Goal: Transaction & Acquisition: Purchase product/service

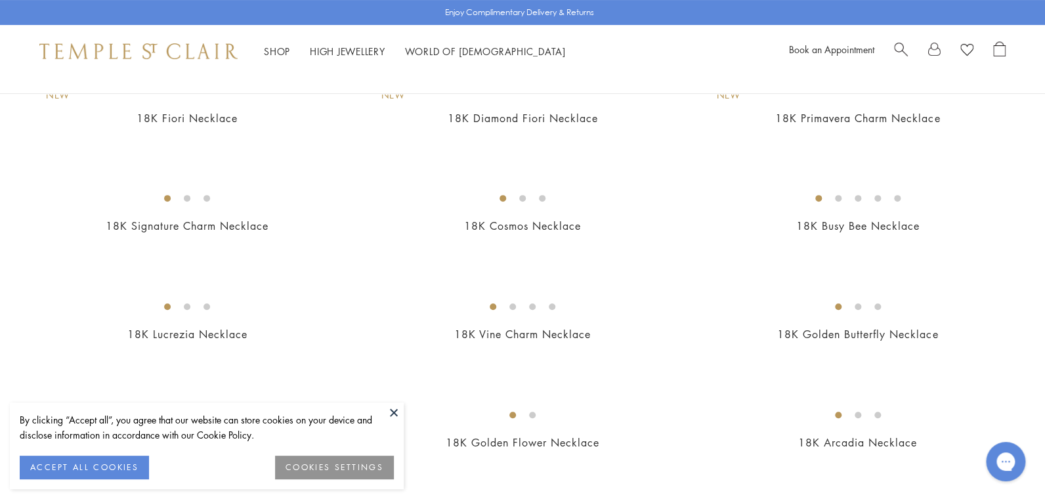
scroll to position [197, 0]
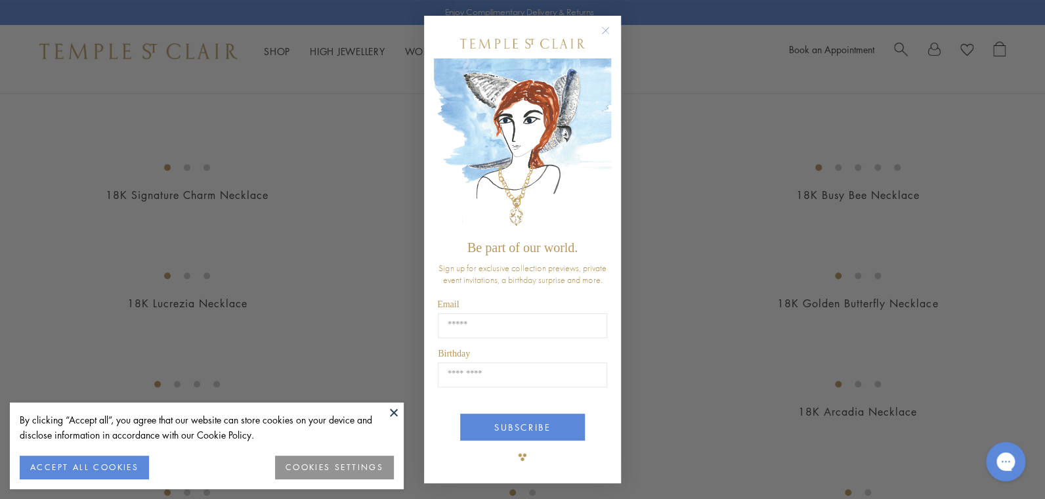
click at [604, 28] on circle "Close dialog" at bounding box center [606, 31] width 16 height 16
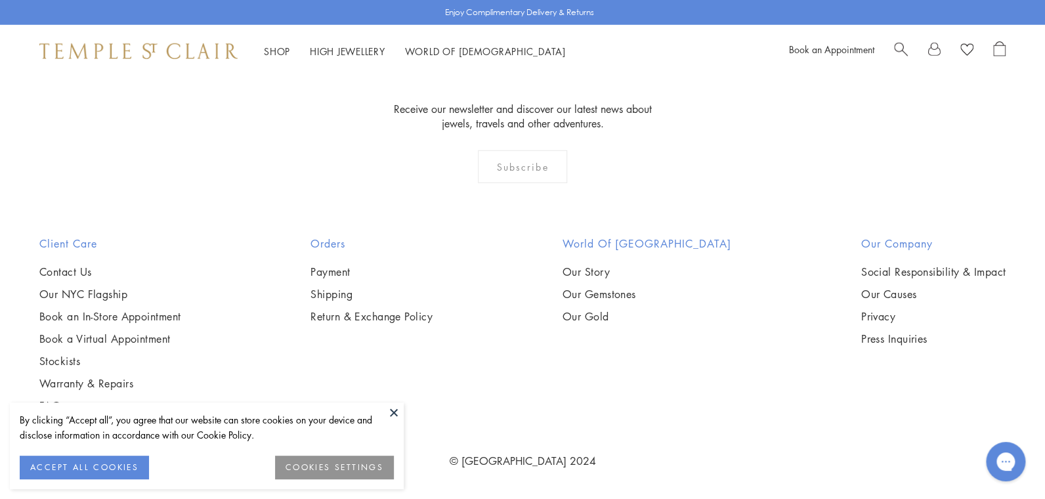
scroll to position [6038, 0]
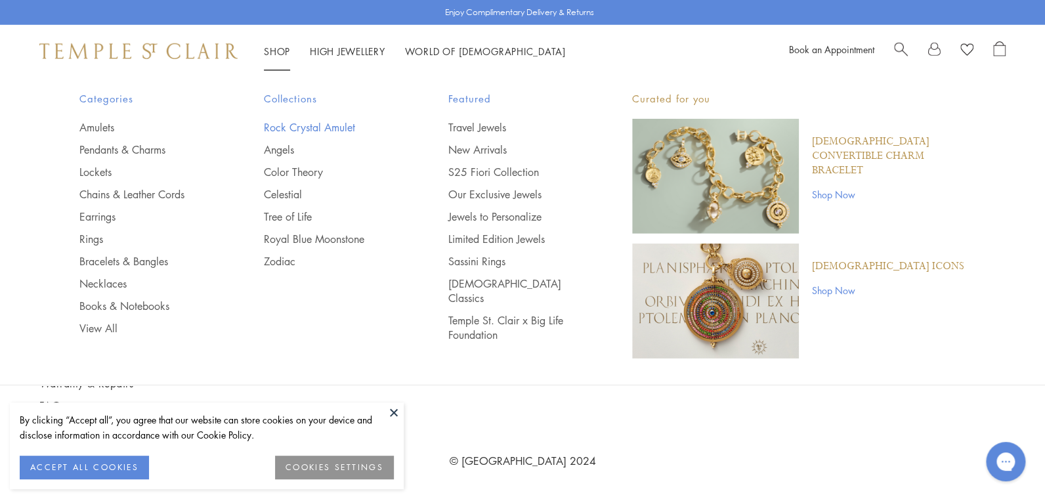
click at [343, 127] on link "Rock Crystal Amulet" at bounding box center [330, 127] width 132 height 14
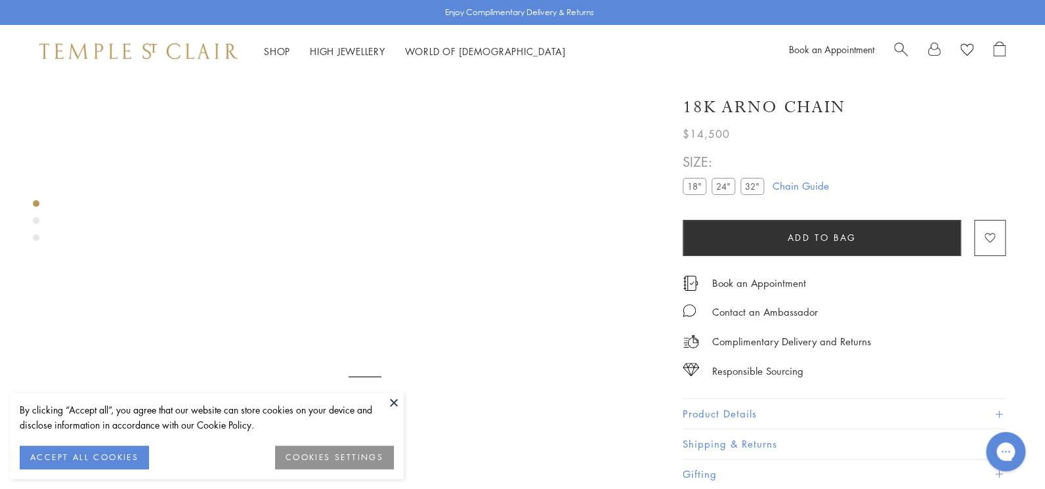
scroll to position [77, 0]
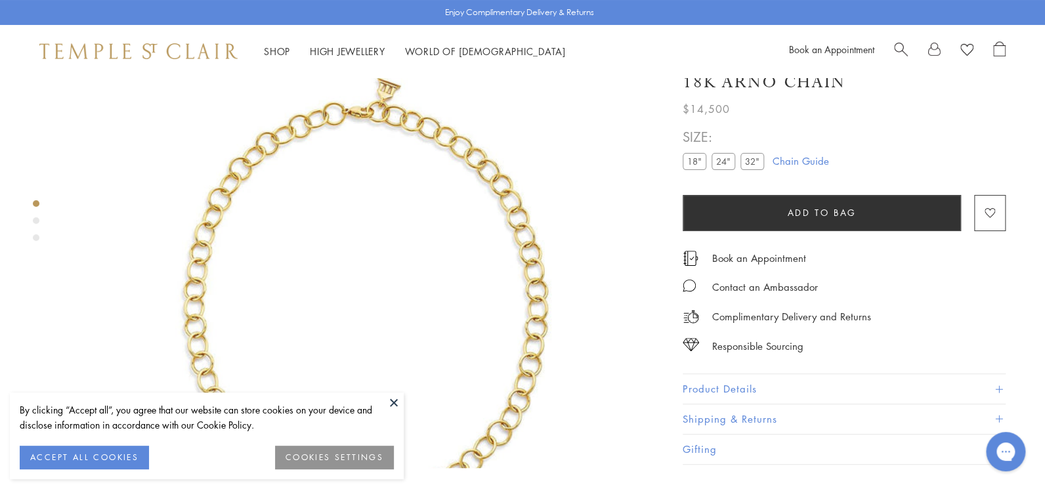
click at [711, 169] on label "24"" at bounding box center [723, 161] width 24 height 16
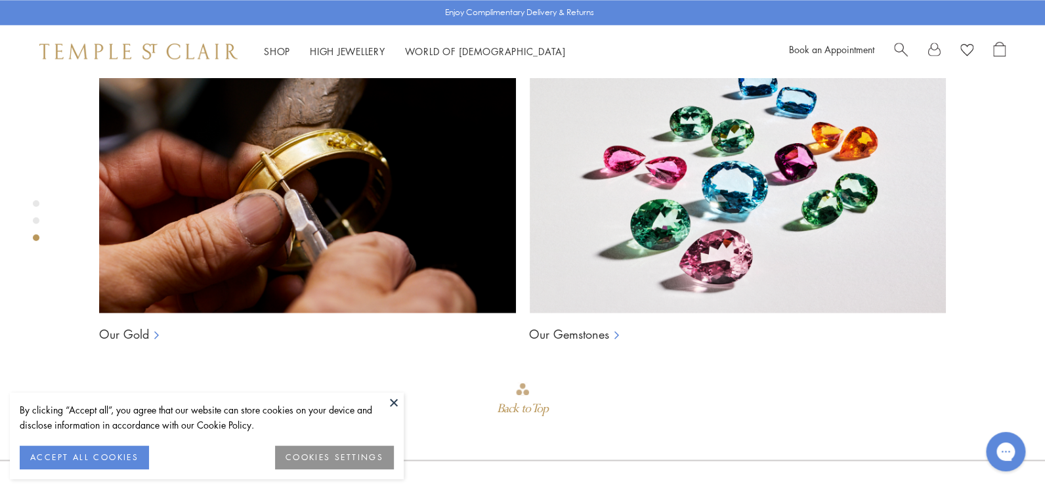
scroll to position [930, 0]
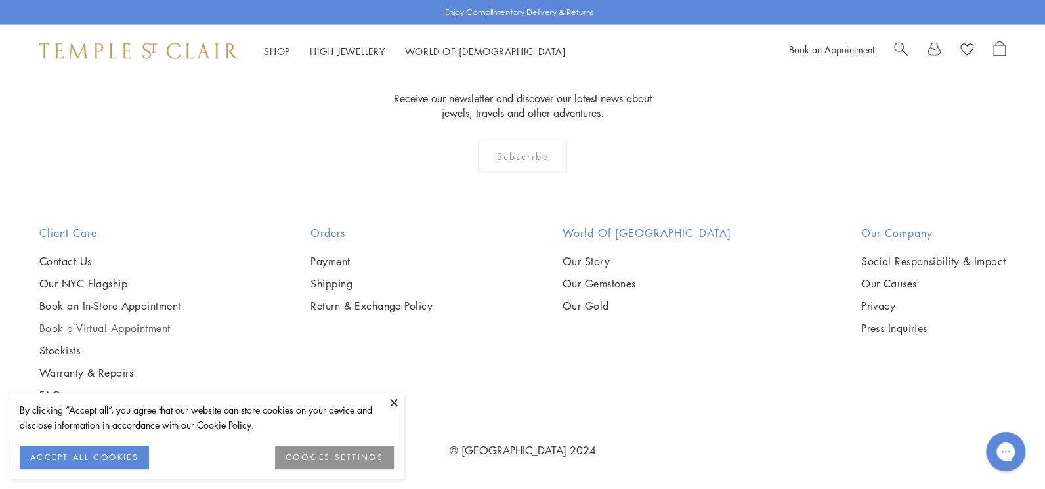
scroll to position [2273, 0]
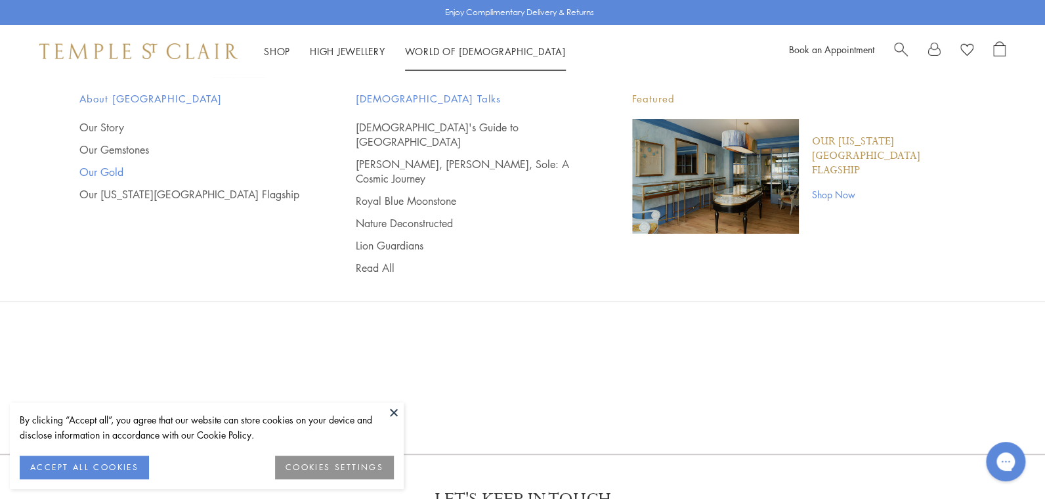
click at [118, 169] on link "Our Gold" at bounding box center [191, 172] width 224 height 14
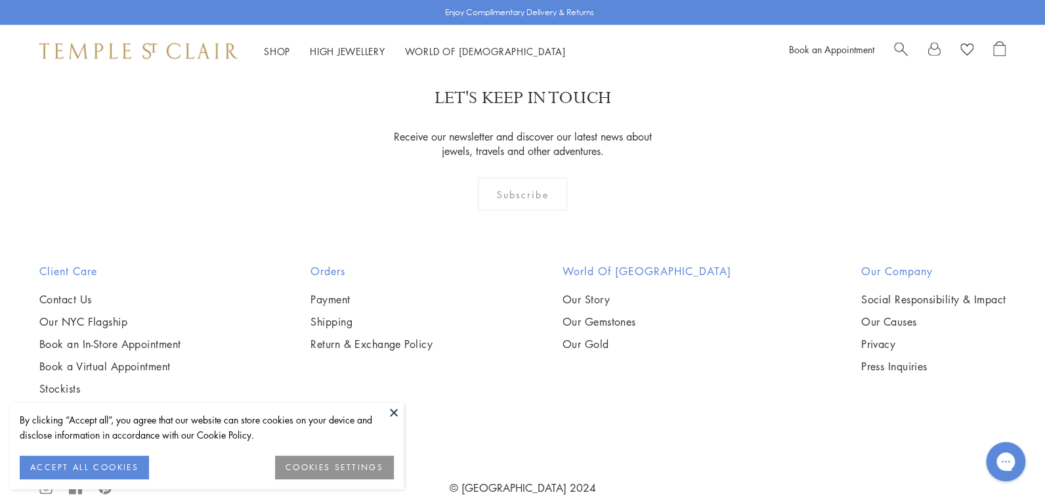
scroll to position [1704, 0]
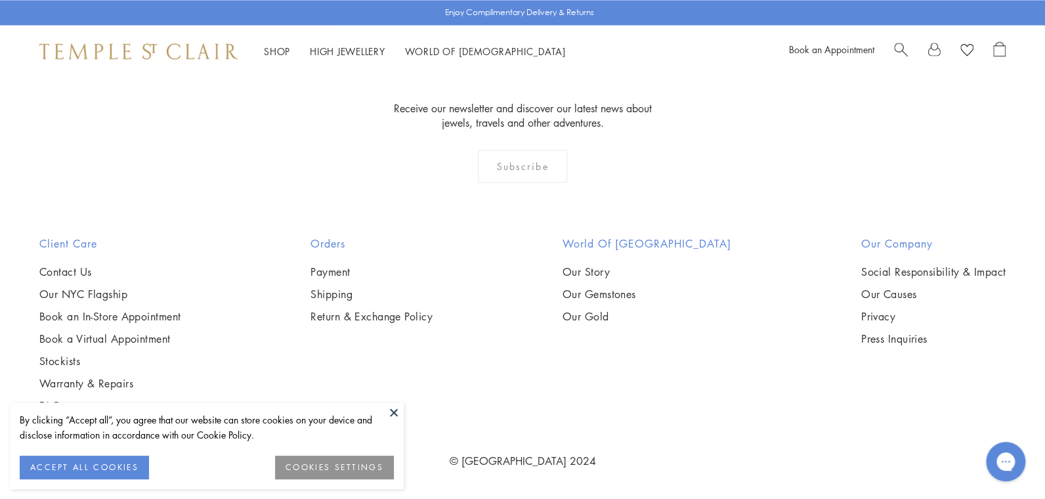
scroll to position [3369, 0]
